Goal: Find specific page/section: Find specific page/section

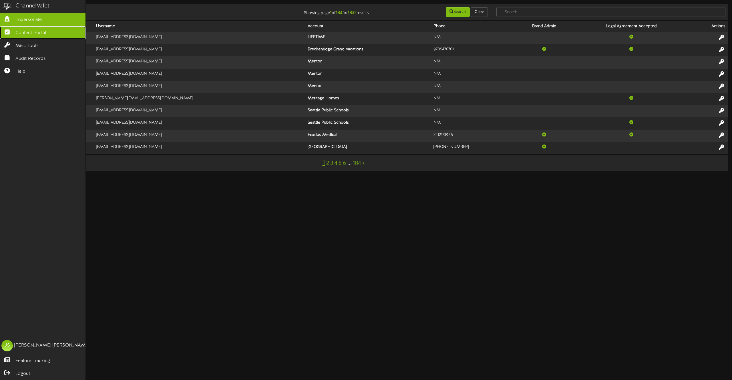
click at [25, 35] on span "Content Portal" at bounding box center [30, 33] width 31 height 7
